Goal: Check status

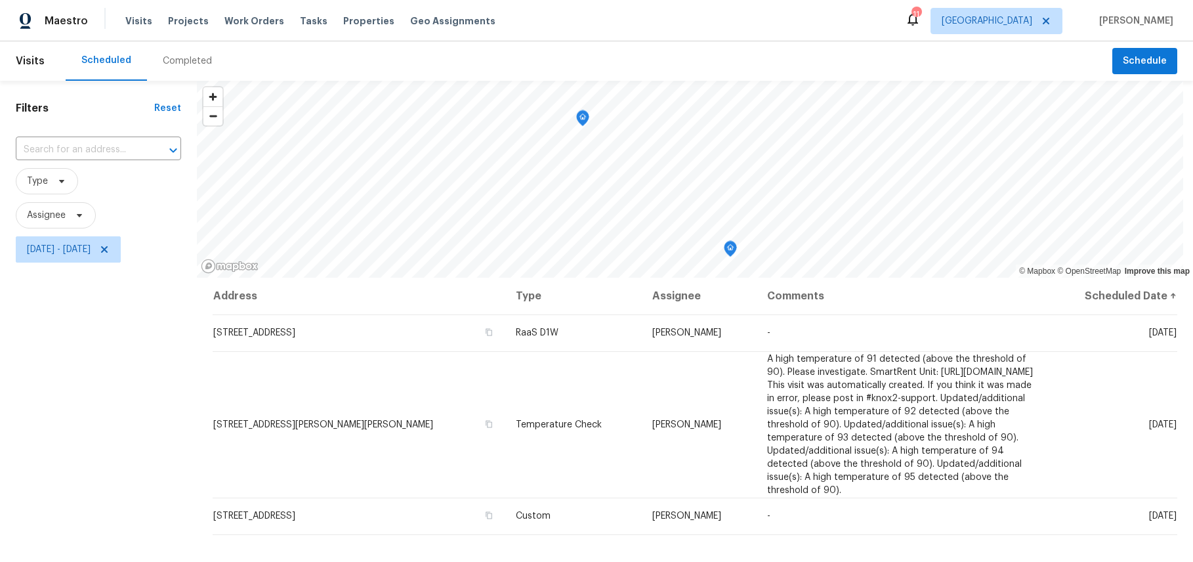
scroll to position [44, 0]
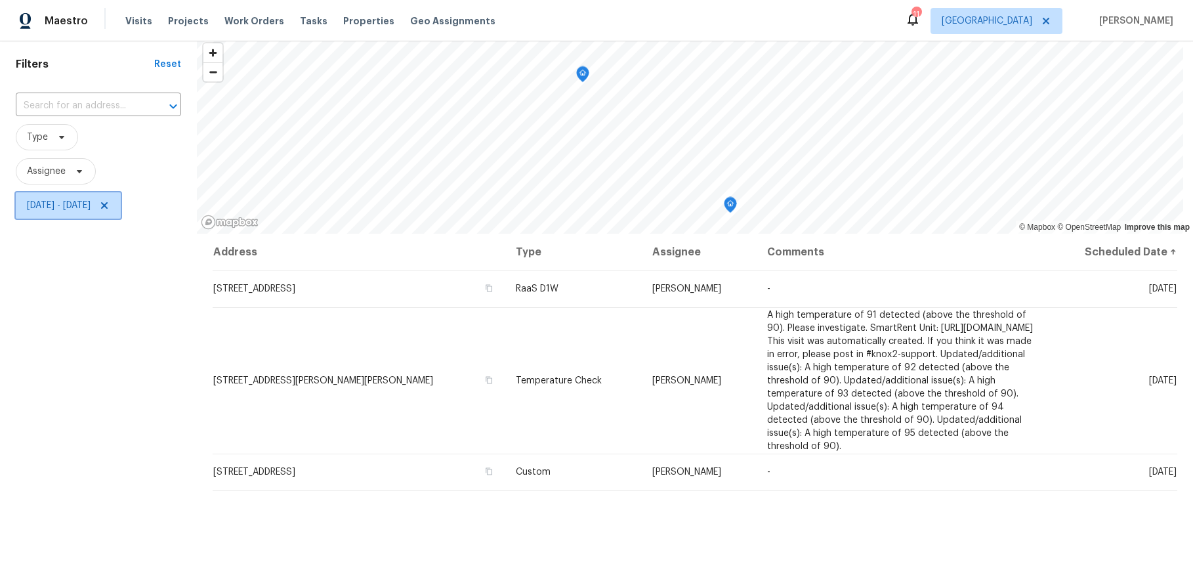
click at [81, 205] on span "[DATE] - [DATE]" at bounding box center [59, 205] width 64 height 13
drag, startPoint x: 141, startPoint y: 341, endPoint x: 131, endPoint y: 256, distance: 85.2
click at [140, 341] on div "Filters Reset ​ Type Assignee [DATE] - [DATE]" at bounding box center [98, 360] width 197 height 646
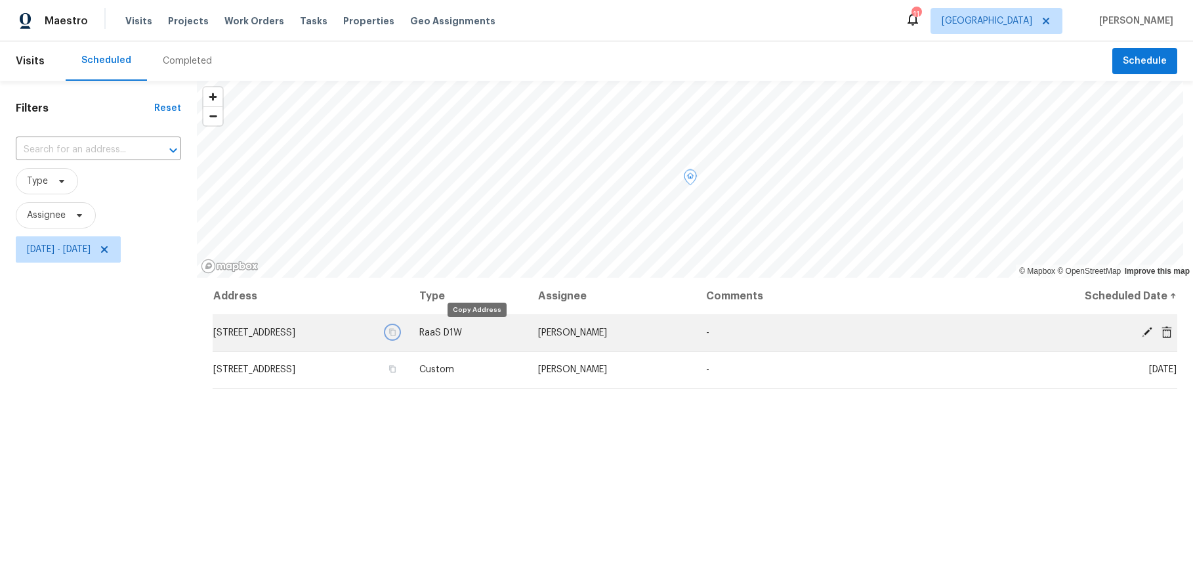
click at [396, 334] on icon "button" at bounding box center [392, 332] width 8 height 8
click at [396, 331] on icon "button" at bounding box center [392, 332] width 8 height 8
